Goal: Information Seeking & Learning: Find specific page/section

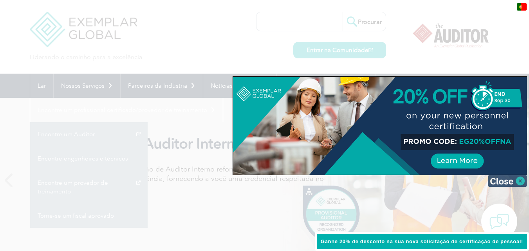
click at [523, 181] on img at bounding box center [507, 181] width 39 height 12
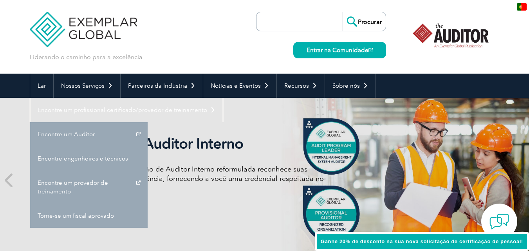
click at [199, 18] on div "Liderando o caminho para a excelência Procurar Entrar na Comunidade ▼" at bounding box center [265, 37] width 470 height 74
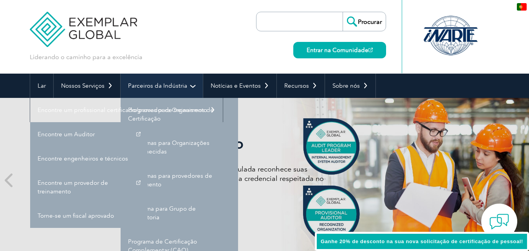
click at [172, 91] on link "Parceiros da Indústria" at bounding box center [162, 86] width 82 height 24
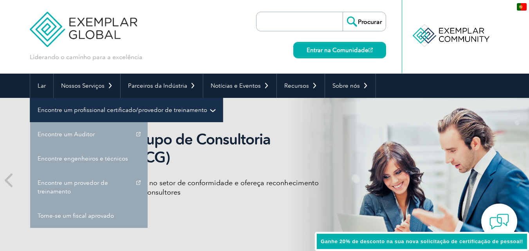
click at [173, 109] on font "Encontre um profissional certificado/provedor de treinamento" at bounding box center [123, 110] width 170 height 7
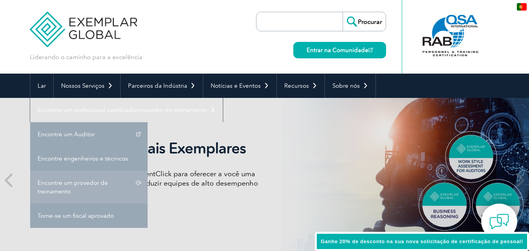
click at [98, 181] on font "Encontre um provedor de treinamento" at bounding box center [73, 187] width 70 height 16
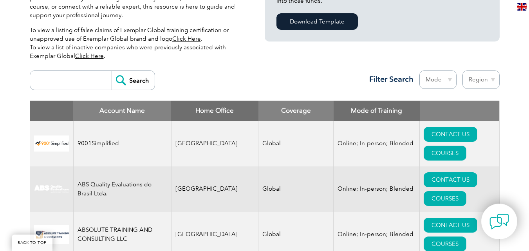
scroll to position [228, 0]
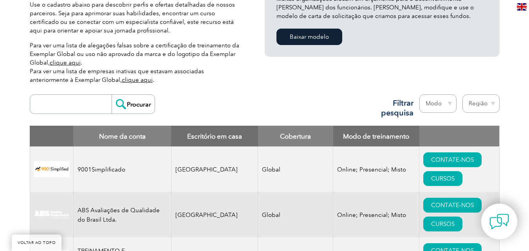
click at [485, 106] on select "Região [GEOGRAPHIC_DATA] [GEOGRAPHIC_DATA] [GEOGRAPHIC_DATA] [GEOGRAPHIC_DATA] …" at bounding box center [480, 103] width 37 height 18
click at [485, 106] on select "Região Austrália Bahrein Bangladesh Brasil Canadá Colômbia República Dominicana…" at bounding box center [480, 103] width 37 height 18
select select "[GEOGRAPHIC_DATA]"
click at [462, 94] on select "Região Austrália Bahrein Bangladesh Brasil Canadá Colômbia República Dominicana…" at bounding box center [480, 103] width 37 height 18
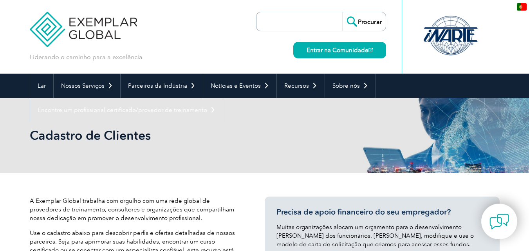
select select "[GEOGRAPHIC_DATA]"
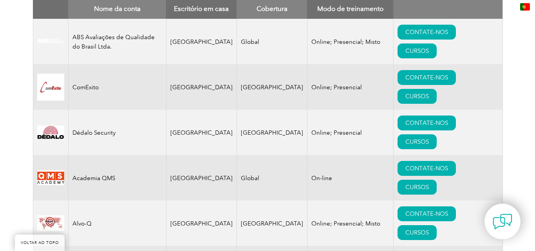
scroll to position [349, 0]
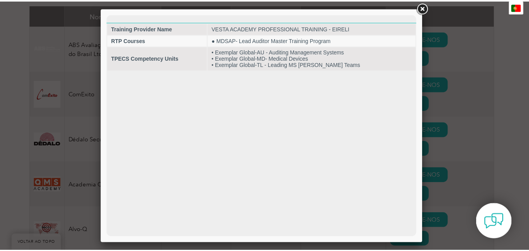
scroll to position [0, 0]
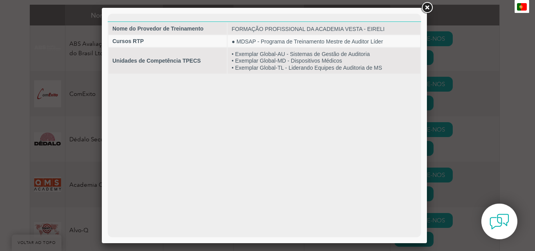
click at [424, 7] on link at bounding box center [427, 8] width 14 height 14
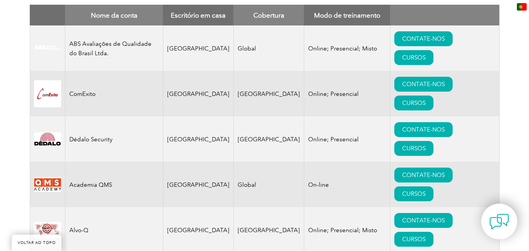
scroll to position [130, 0]
